Goal: Check status: Check status

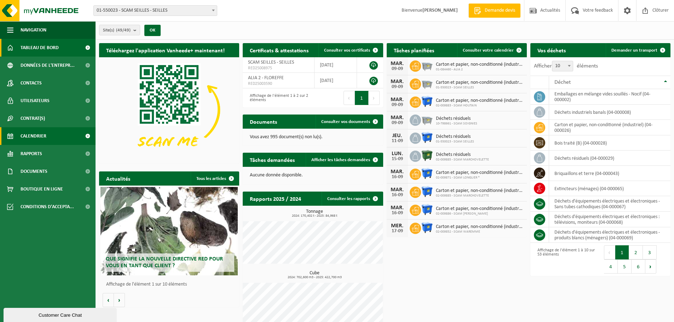
click at [48, 137] on link "Calendrier" at bounding box center [48, 136] width 96 height 18
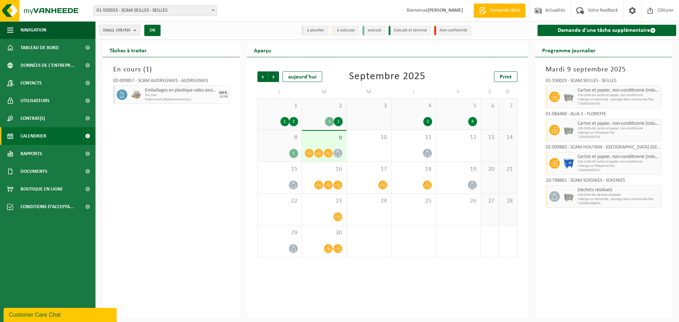
click at [312, 112] on div "2 1 1" at bounding box center [324, 114] width 44 height 31
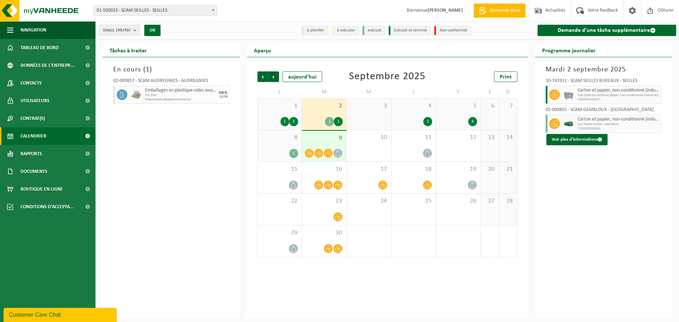
click at [278, 114] on div "1 1 2" at bounding box center [280, 114] width 44 height 31
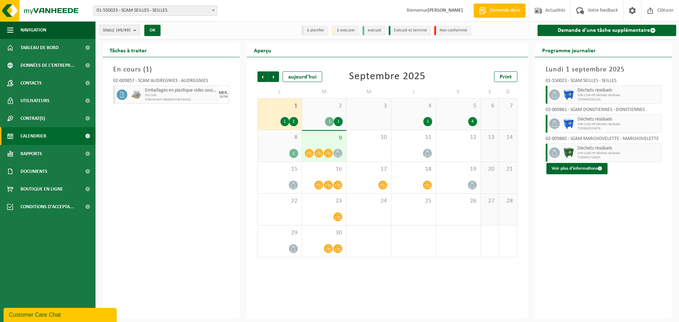
click at [405, 111] on div "4 1" at bounding box center [414, 114] width 44 height 31
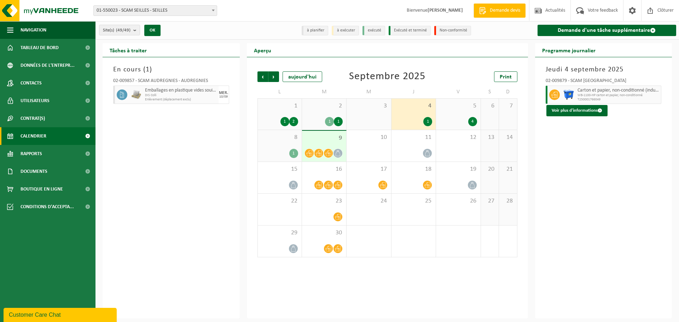
click at [460, 110] on div "5 4" at bounding box center [458, 114] width 44 height 31
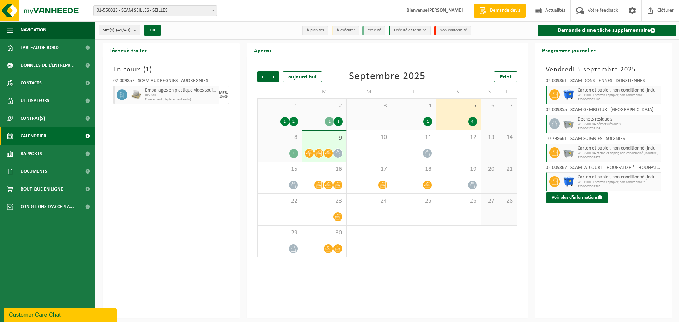
click at [276, 145] on div "8 1" at bounding box center [280, 145] width 44 height 31
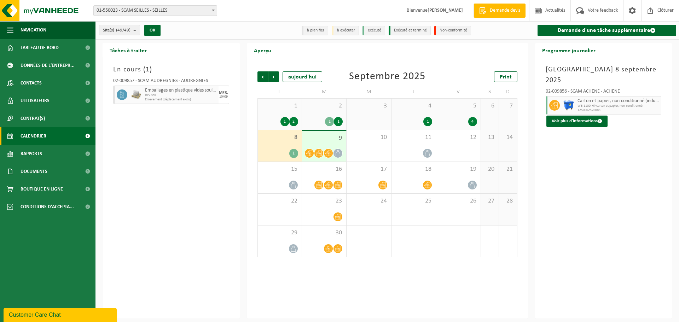
click at [324, 141] on span "9" at bounding box center [324, 138] width 37 height 8
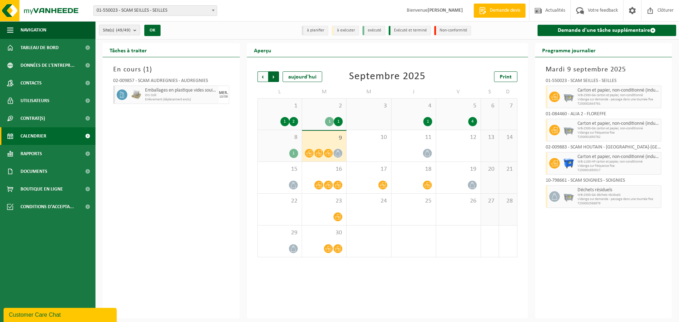
click at [260, 76] on span "Précédent" at bounding box center [263, 76] width 11 height 11
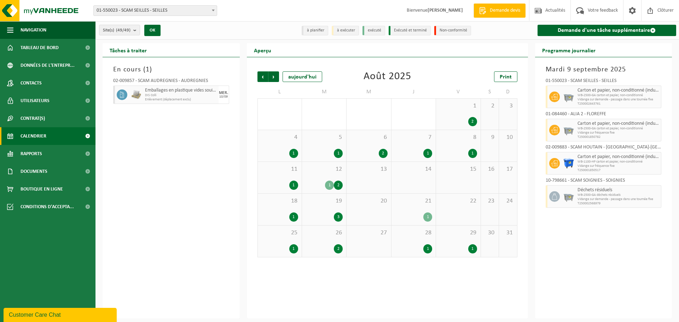
click at [287, 242] on div "25 1" at bounding box center [280, 241] width 44 height 31
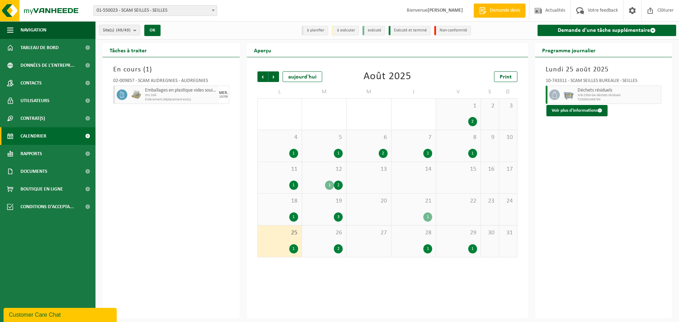
click at [329, 237] on div "26 2" at bounding box center [324, 241] width 44 height 31
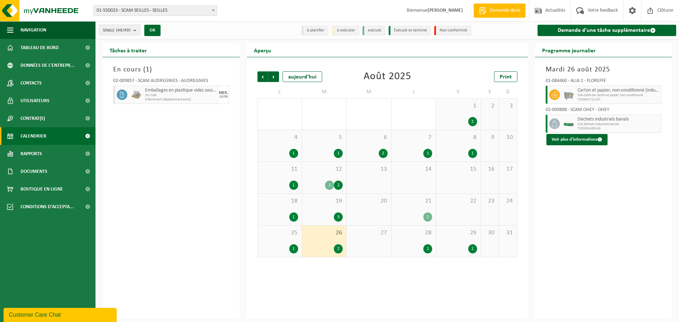
click at [414, 242] on div "28 1" at bounding box center [414, 241] width 44 height 31
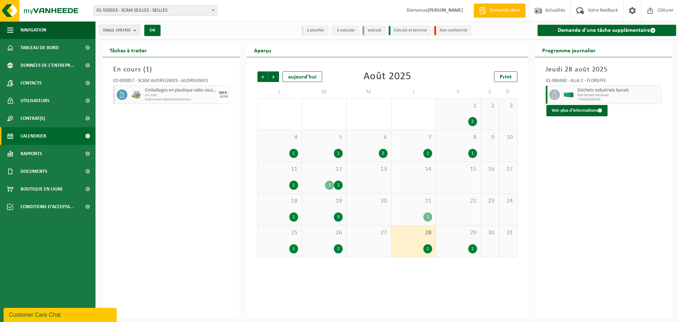
click at [452, 239] on div "29 1" at bounding box center [458, 241] width 44 height 31
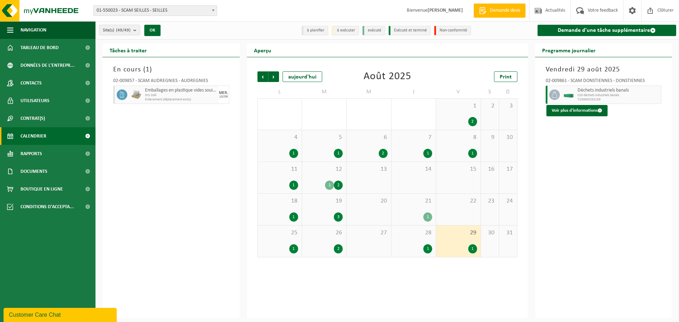
click at [408, 238] on div "28 1" at bounding box center [414, 241] width 44 height 31
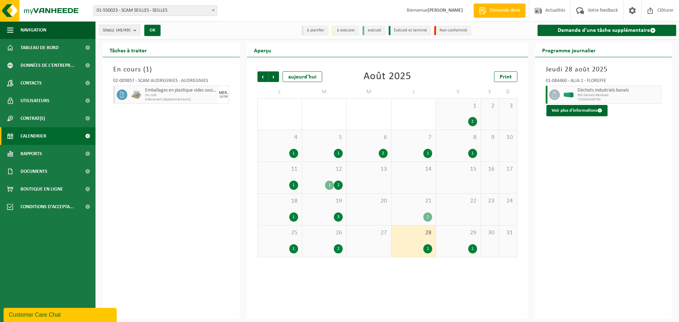
click at [407, 220] on div "1" at bounding box center [413, 217] width 37 height 9
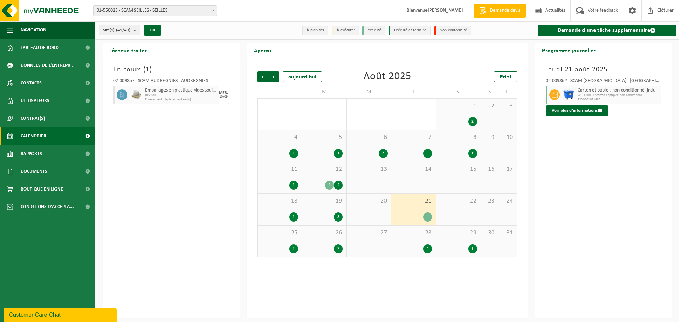
click at [326, 216] on div "3" at bounding box center [324, 217] width 37 height 9
